Goal: Find specific page/section: Find specific page/section

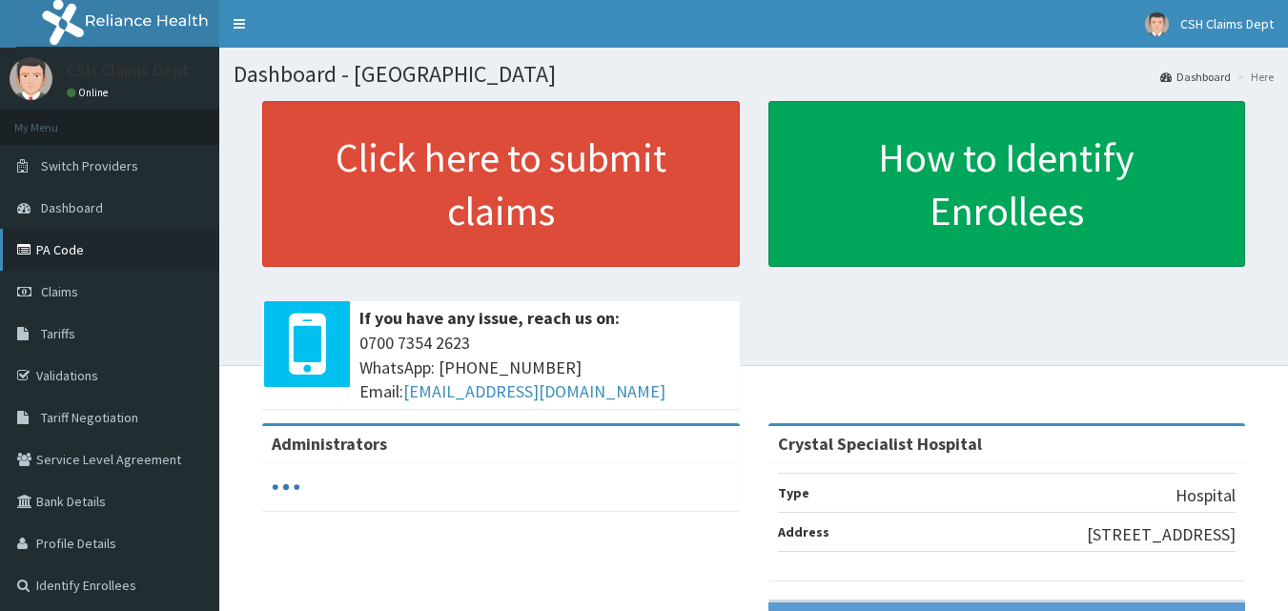
click at [78, 257] on link "PA Code" at bounding box center [109, 250] width 219 height 42
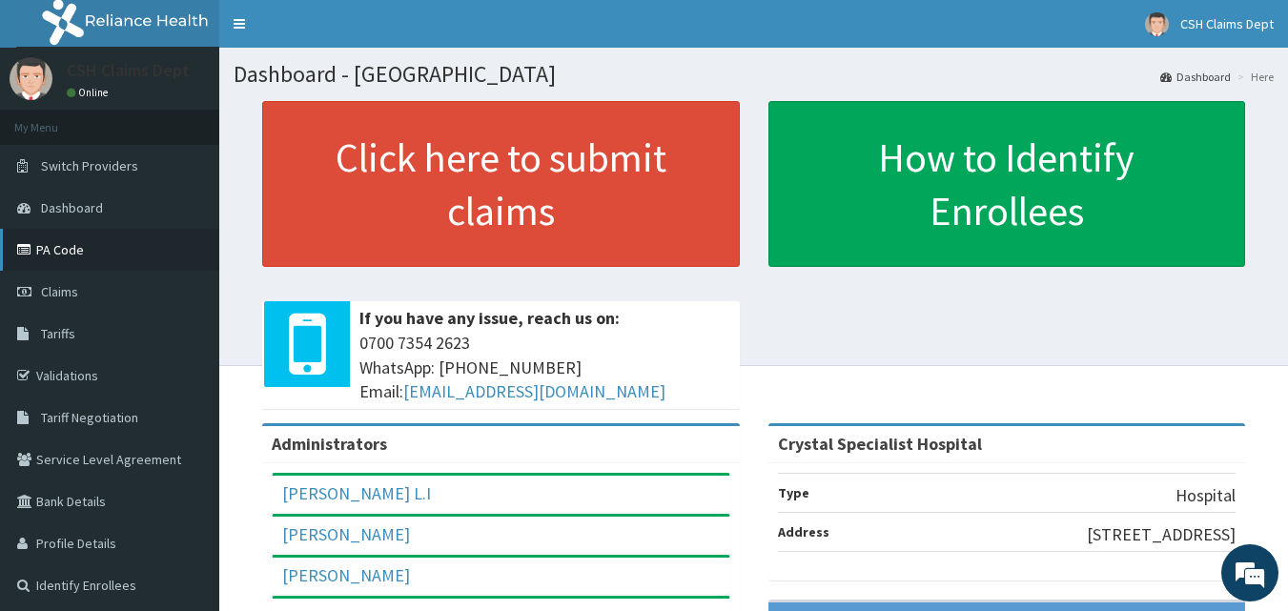
click at [85, 248] on link "PA Code" at bounding box center [109, 250] width 219 height 42
click at [53, 255] on link "PA Code" at bounding box center [109, 250] width 219 height 42
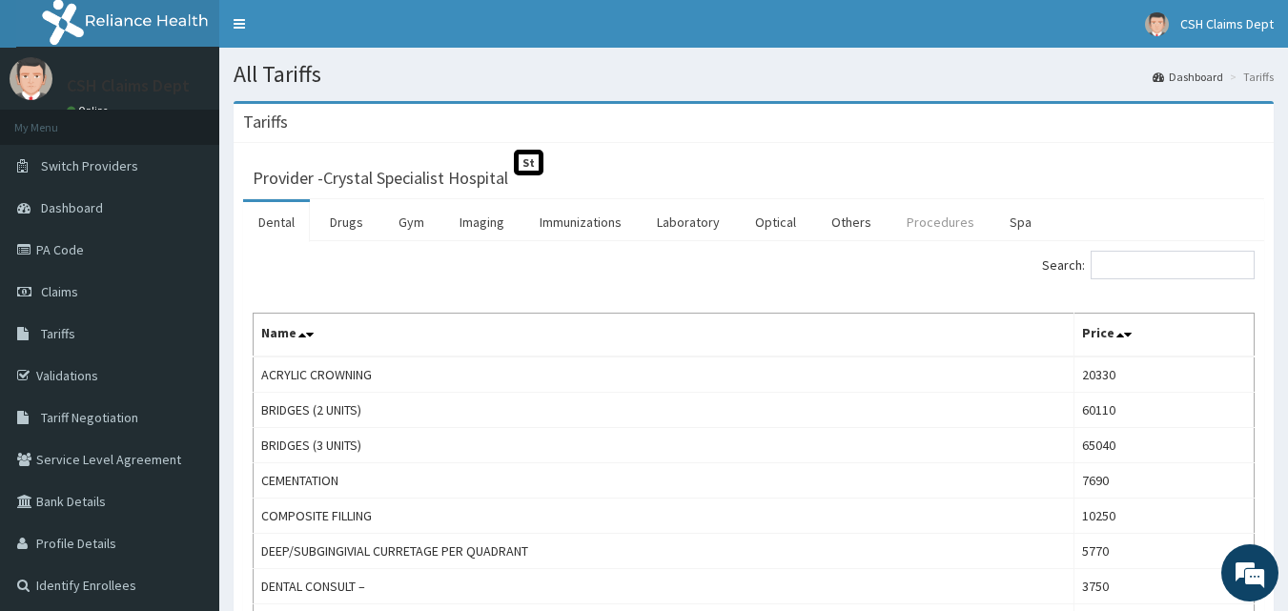
click at [935, 206] on link "Procedures" at bounding box center [941, 222] width 98 height 40
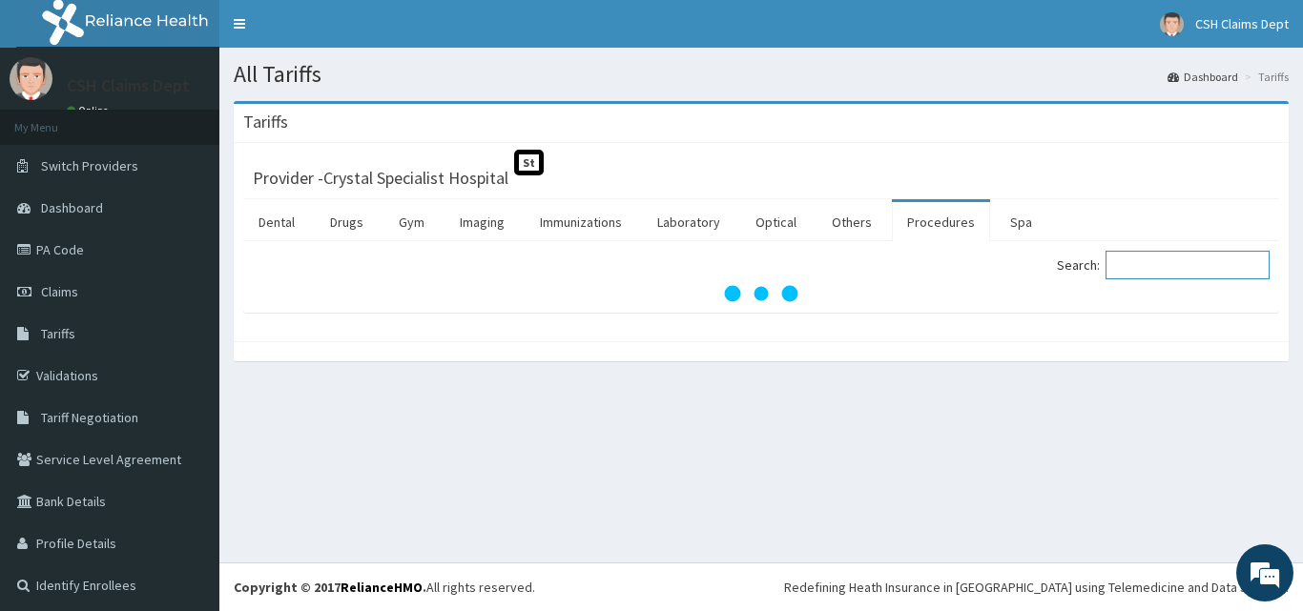
click at [1169, 266] on input "Search:" at bounding box center [1187, 265] width 164 height 29
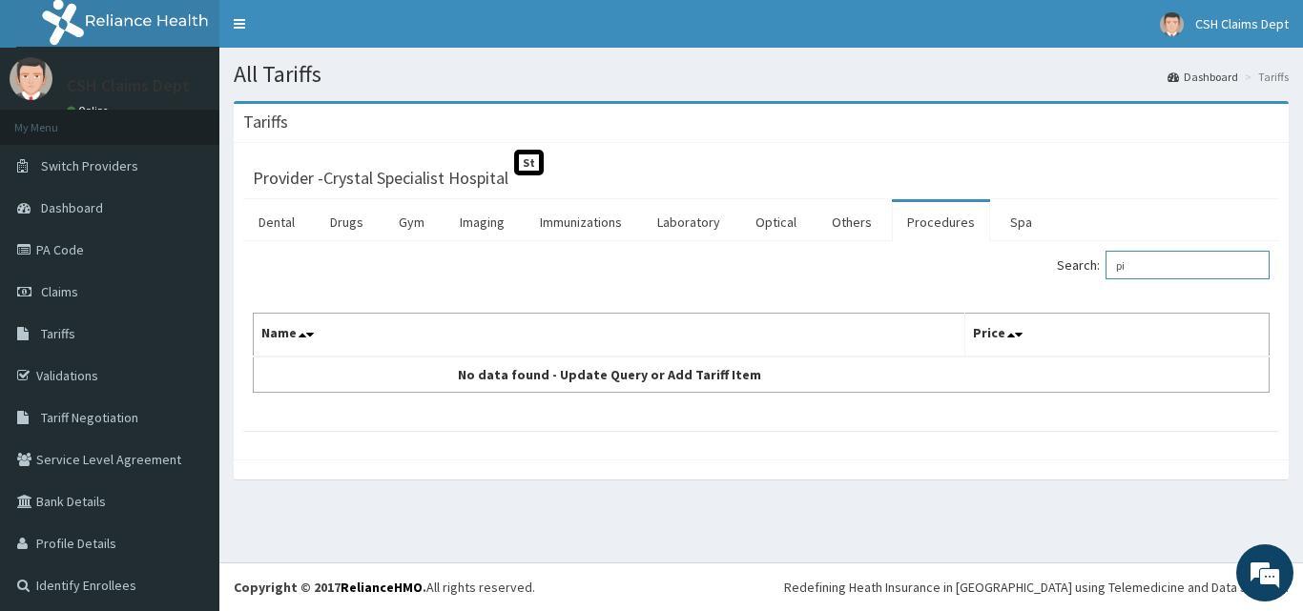
type input "p"
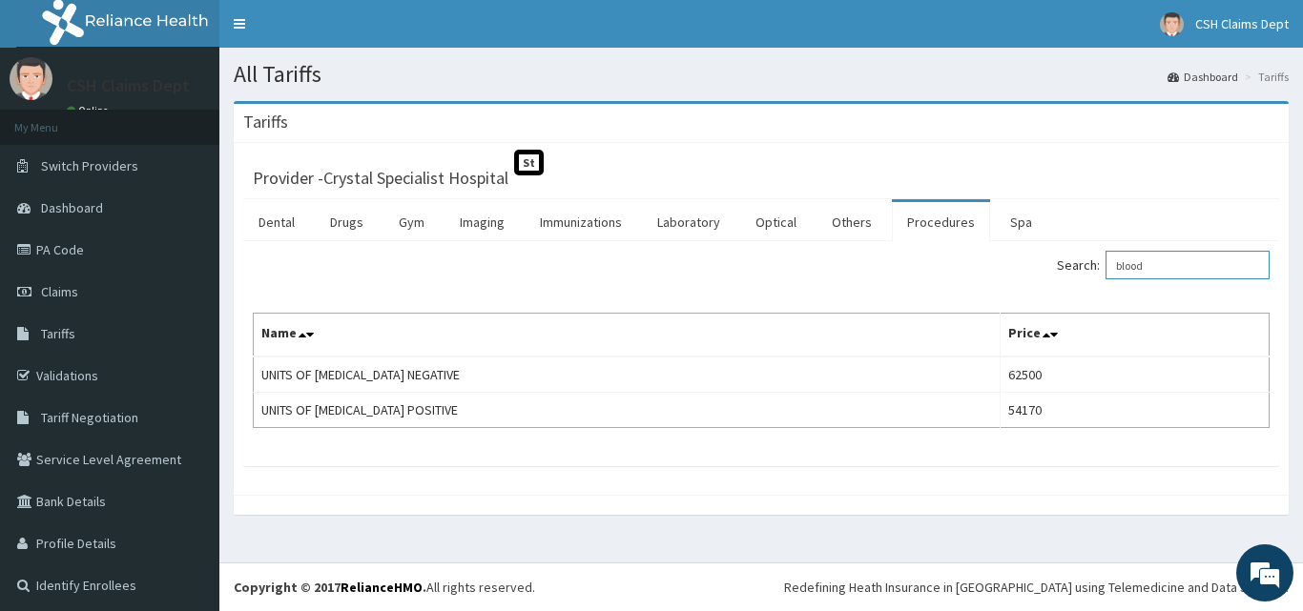
type input "blood"
